Goal: Navigation & Orientation: Find specific page/section

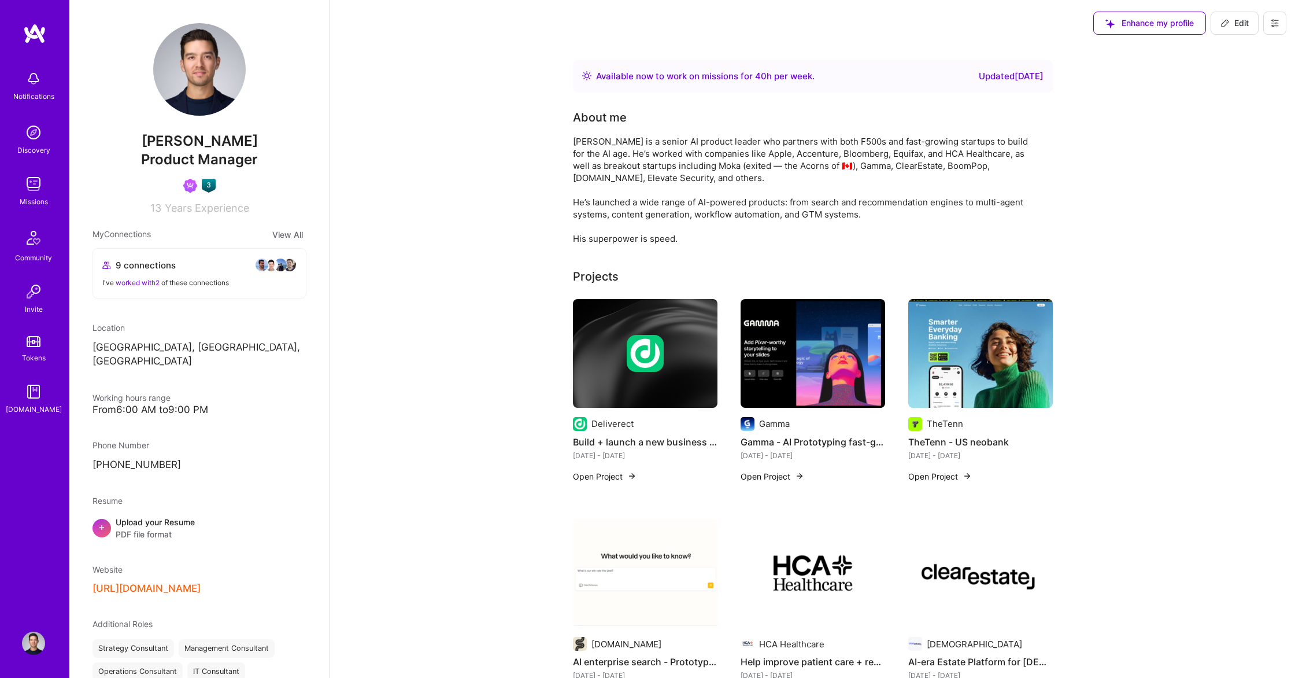
click at [22, 166] on div "Notifications Discovery Missions Community Invite Tokens [DOMAIN_NAME]" at bounding box center [34, 240] width 69 height 350
click at [30, 129] on img at bounding box center [33, 132] width 23 height 23
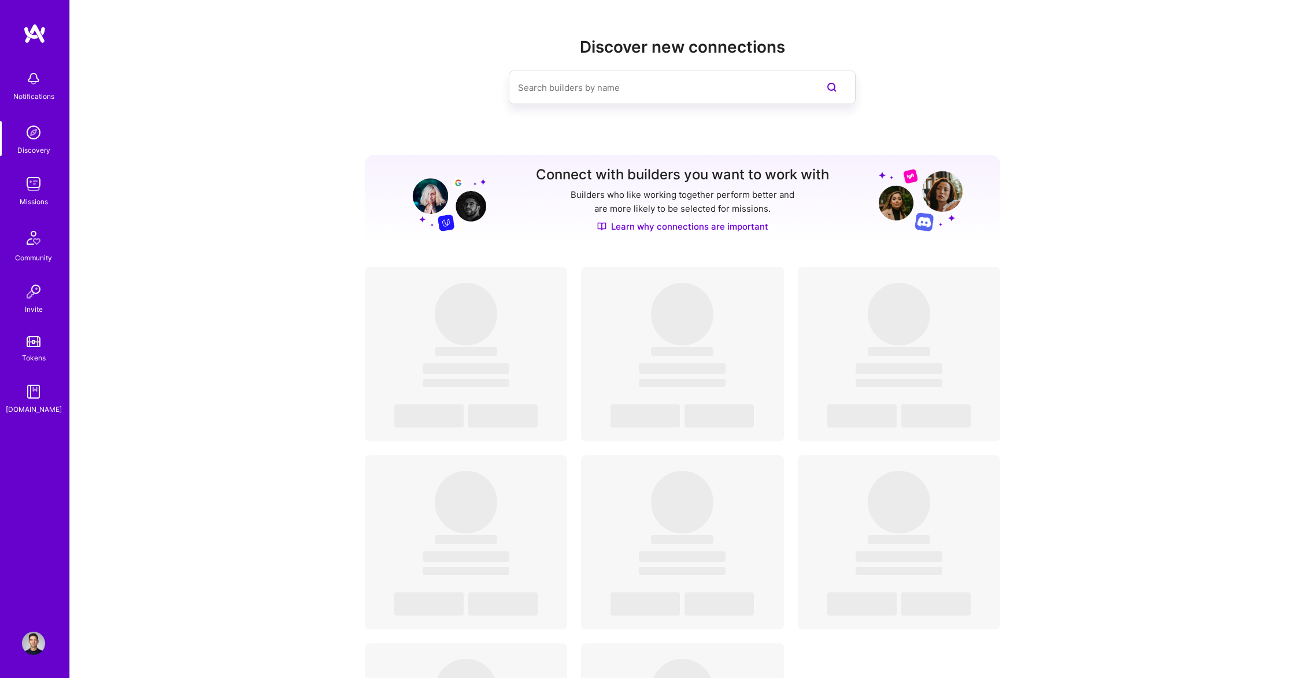
click at [39, 188] on img at bounding box center [33, 183] width 23 height 23
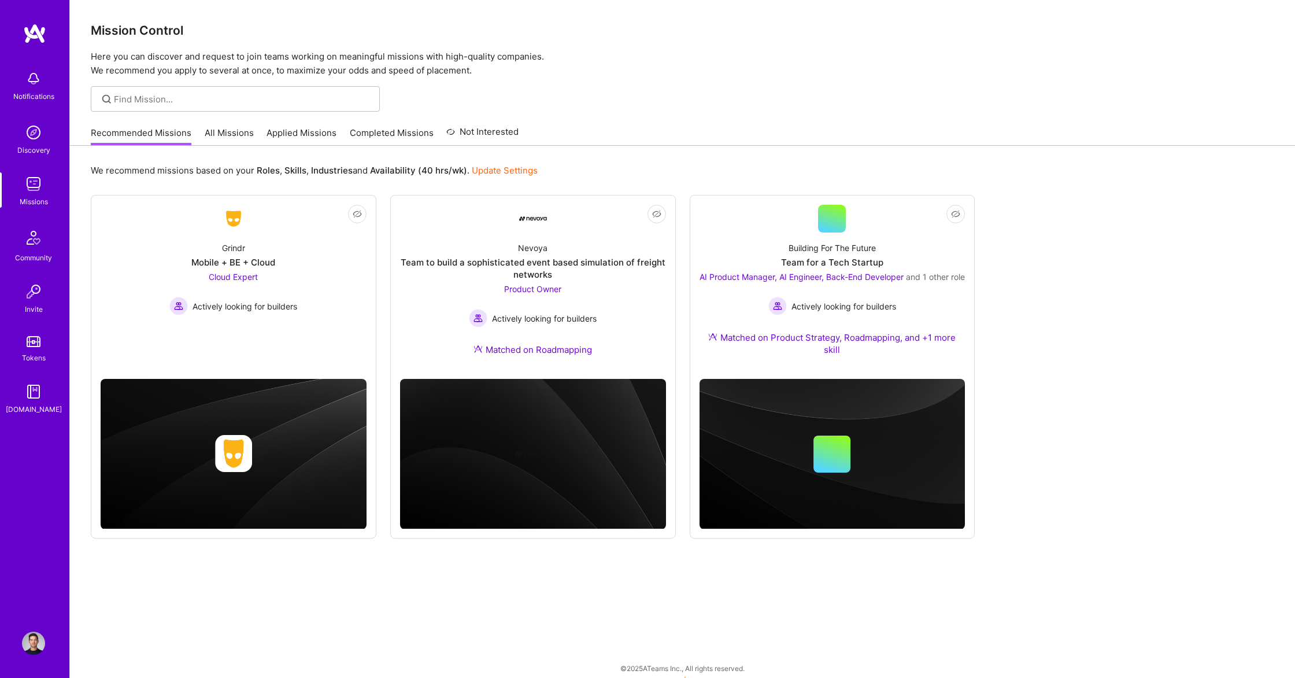
click at [229, 135] on link "All Missions" at bounding box center [229, 136] width 49 height 19
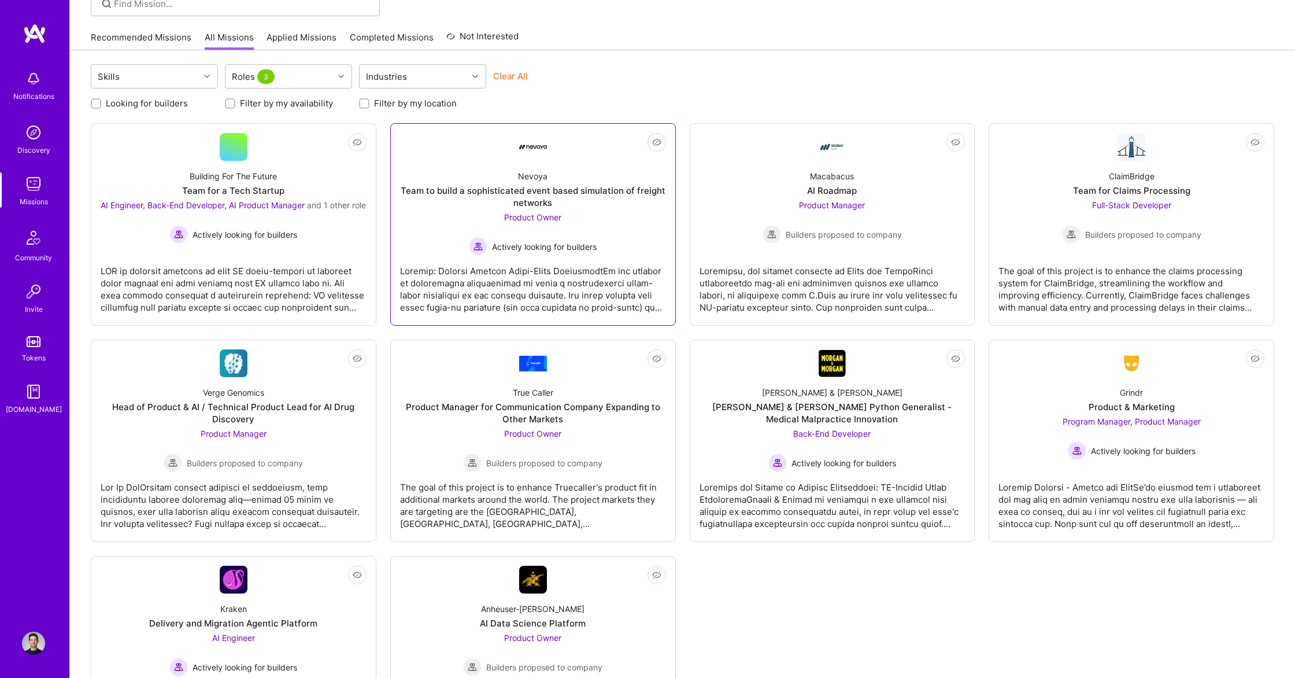
scroll to position [191, 0]
